Goal: Navigation & Orientation: Find specific page/section

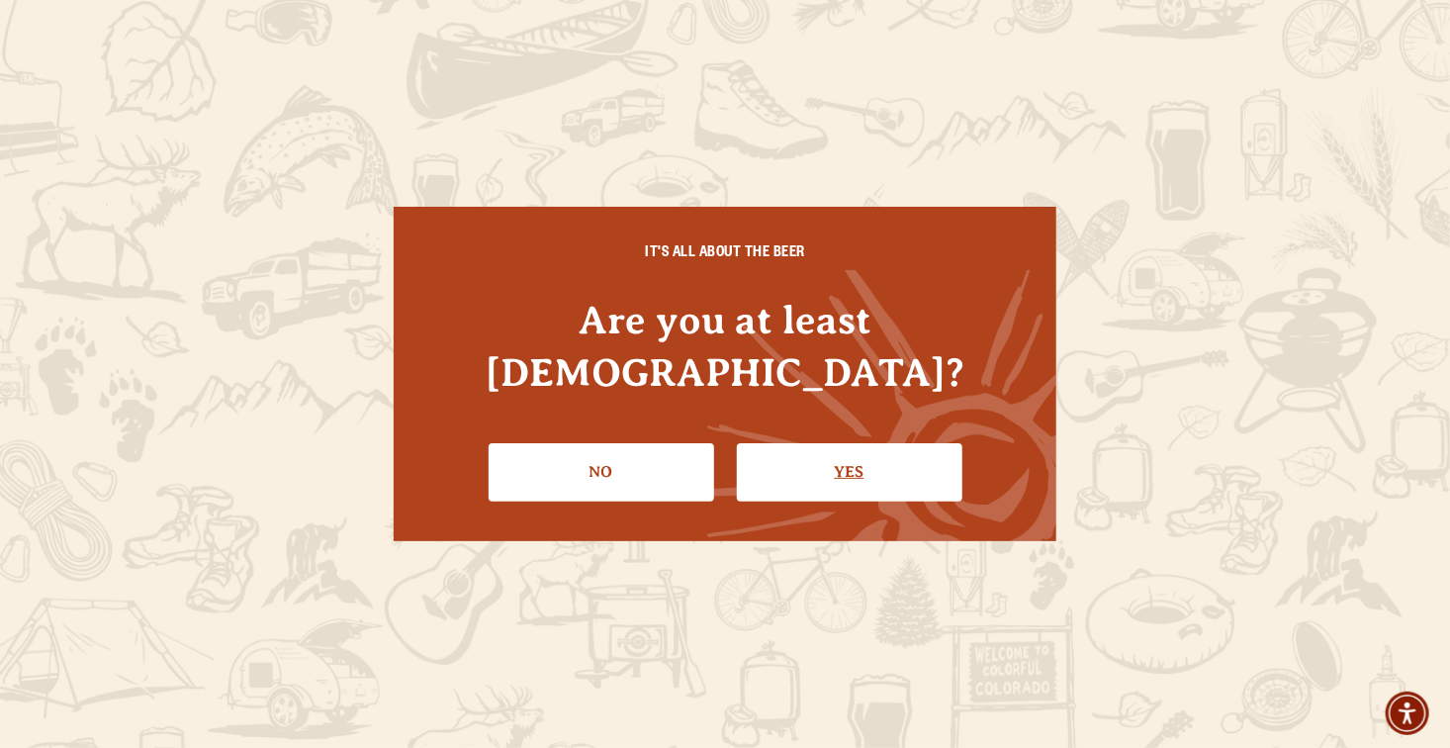
click at [851, 443] on link "Yes" at bounding box center [849, 471] width 225 height 57
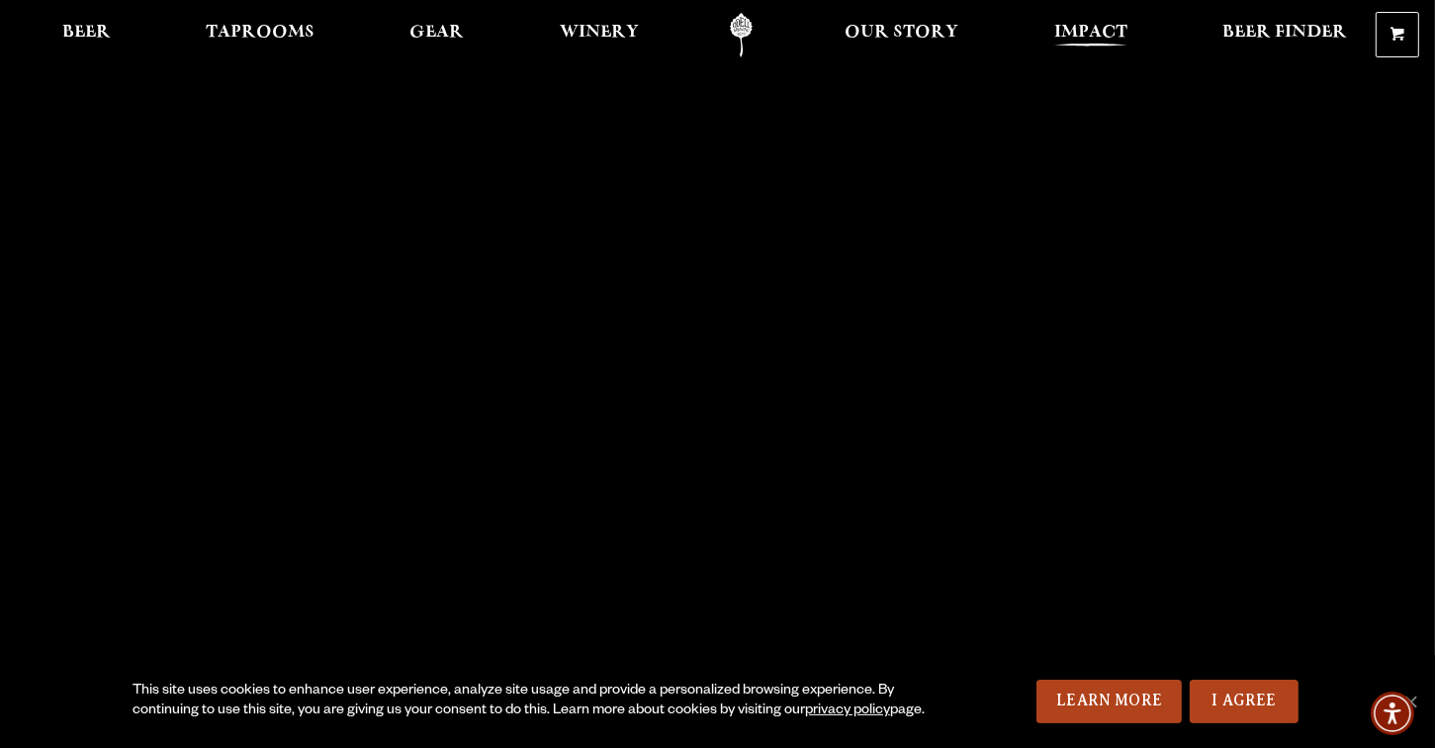
click at [1067, 41] on span "Impact" at bounding box center [1090, 33] width 73 height 16
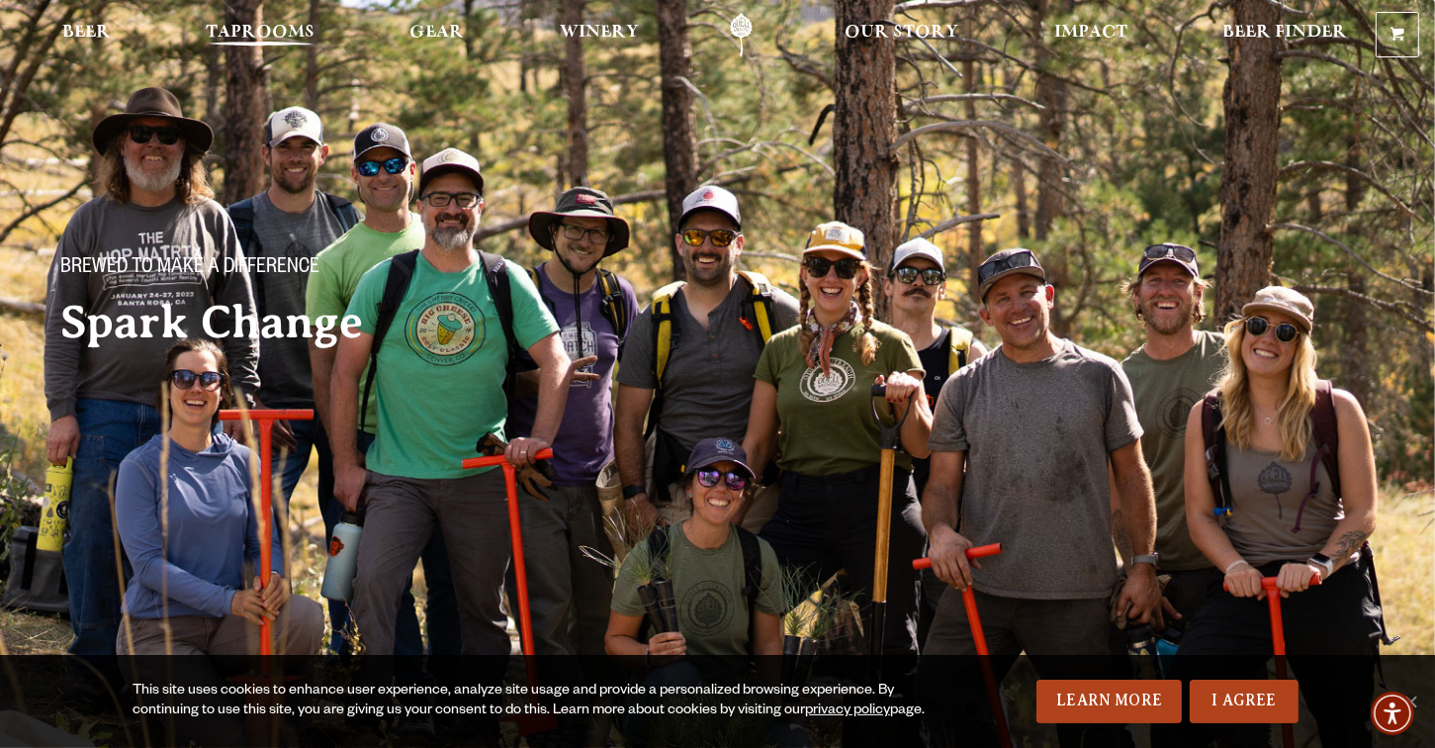
click at [265, 25] on span "Taprooms" at bounding box center [260, 33] width 109 height 16
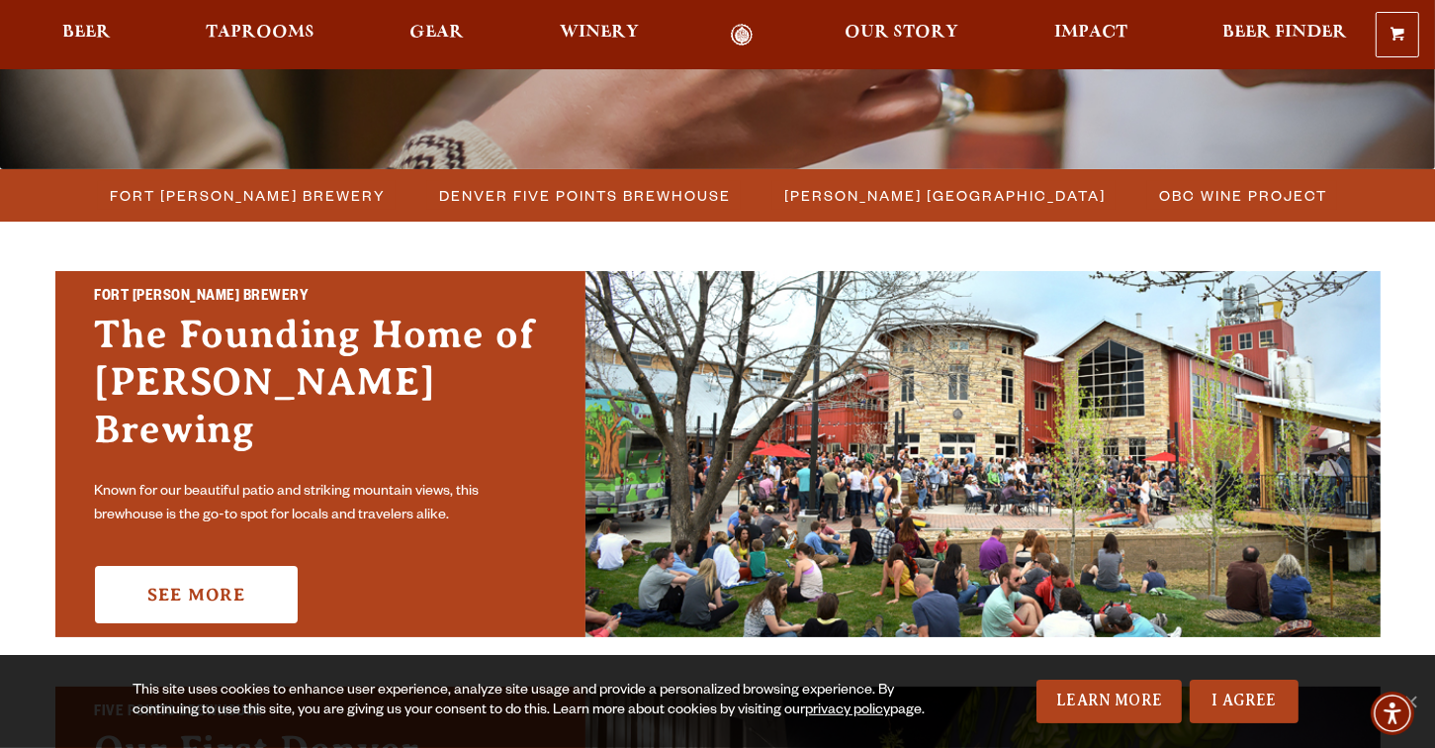
scroll to position [501, 0]
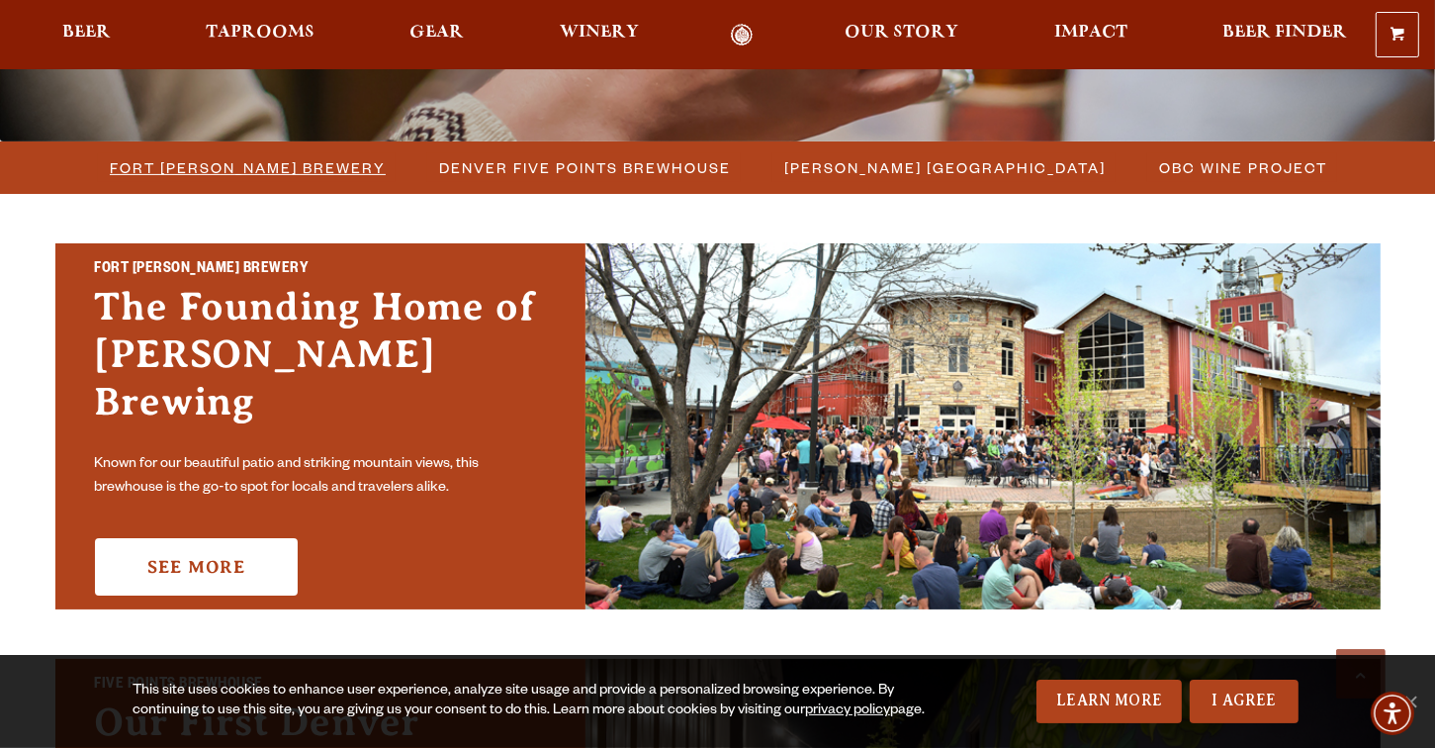
click at [255, 162] on span "Fort Collins Brewery" at bounding box center [248, 167] width 276 height 29
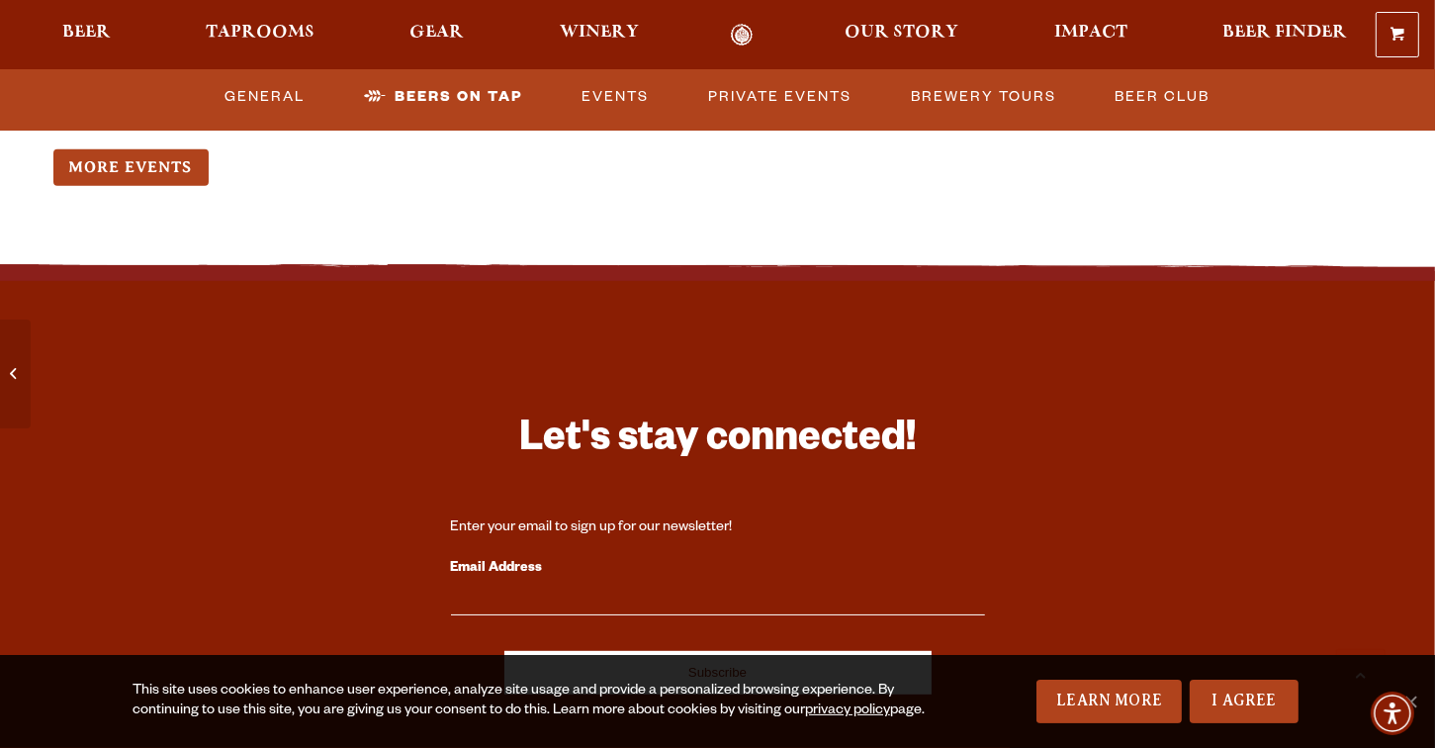
scroll to position [1278, 0]
